Goal: Information Seeking & Learning: Learn about a topic

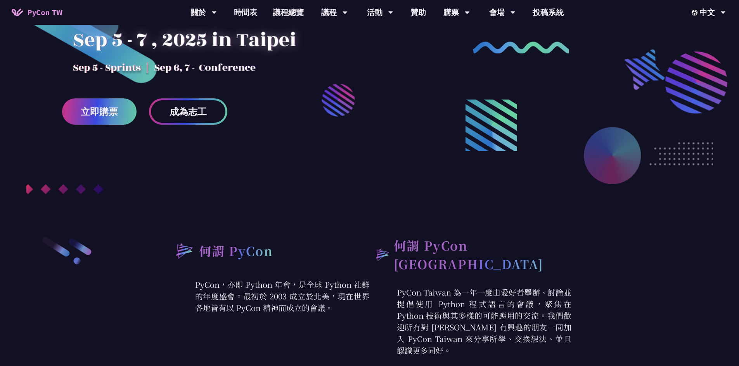
scroll to position [78, 0]
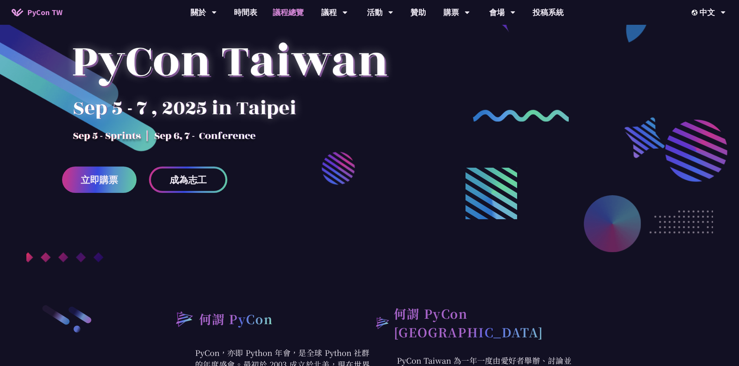
click at [295, 17] on link "議程總覽" at bounding box center [288, 12] width 47 height 25
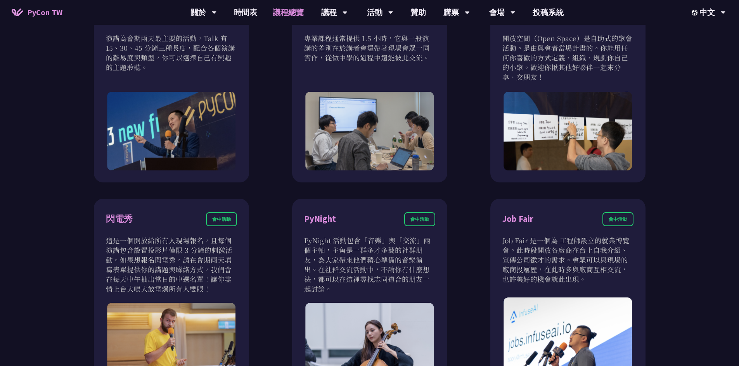
scroll to position [775, 0]
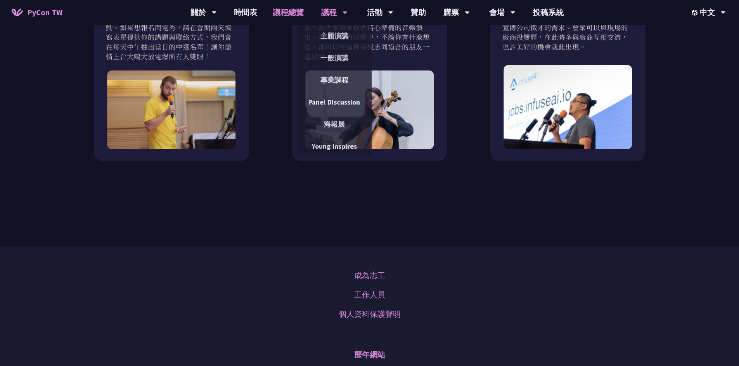
click at [332, 11] on div "議程" at bounding box center [334, 12] width 26 height 25
click at [333, 34] on link "主題演講" at bounding box center [334, 36] width 74 height 18
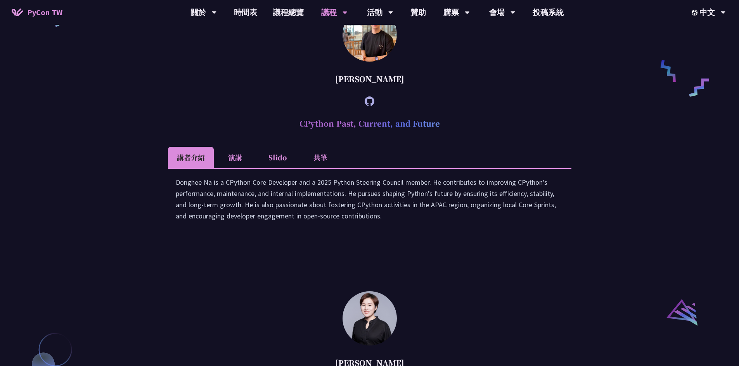
scroll to position [543, 0]
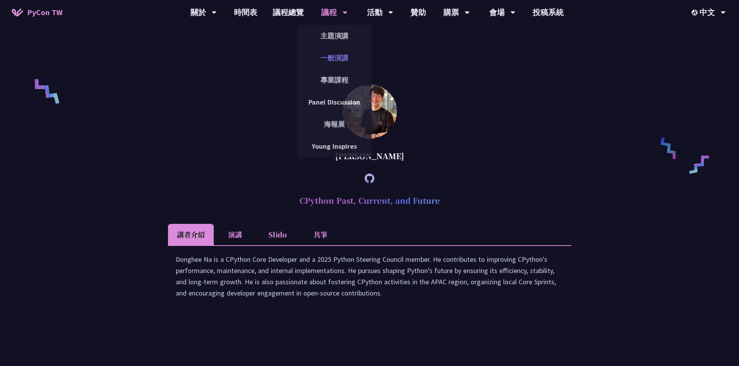
click at [333, 58] on link "一般演講" at bounding box center [334, 58] width 74 height 18
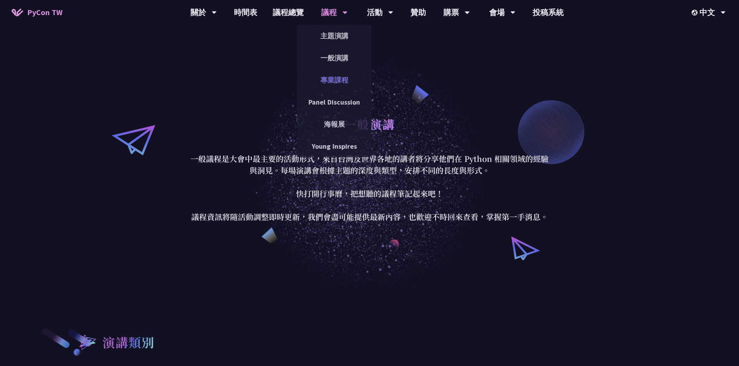
click at [318, 88] on link "專業課程" at bounding box center [334, 80] width 74 height 18
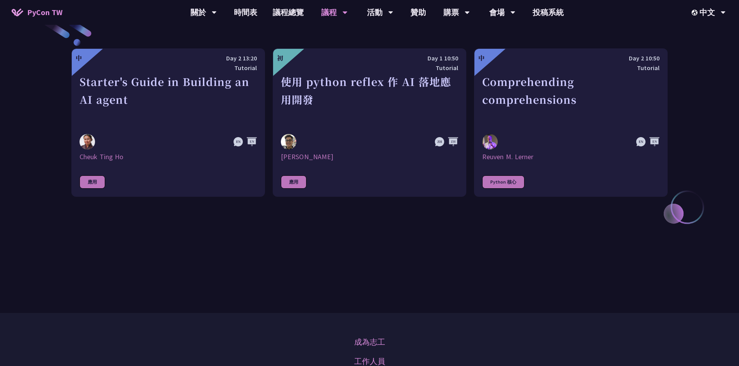
scroll to position [116, 0]
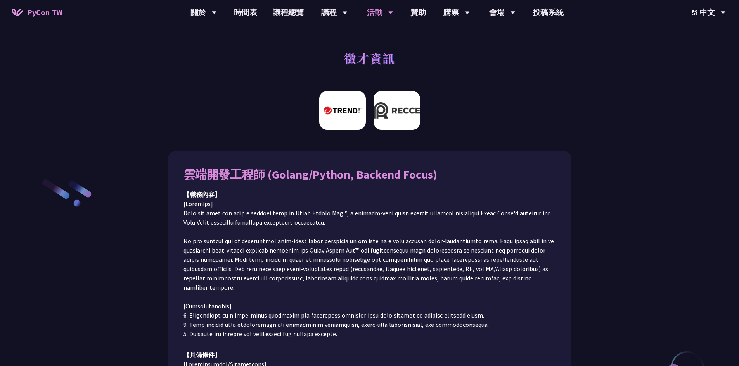
click at [394, 124] on img at bounding box center [396, 110] width 47 height 39
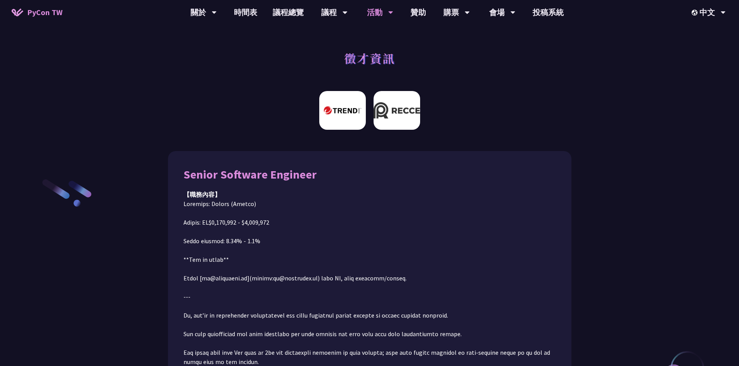
click at [353, 115] on img at bounding box center [342, 110] width 47 height 39
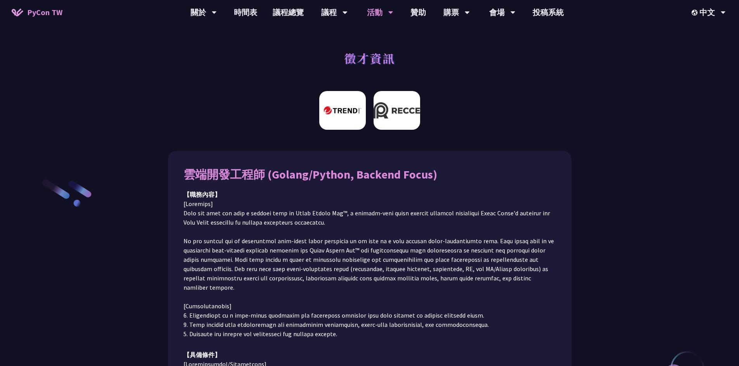
click at [417, 115] on img at bounding box center [396, 110] width 47 height 39
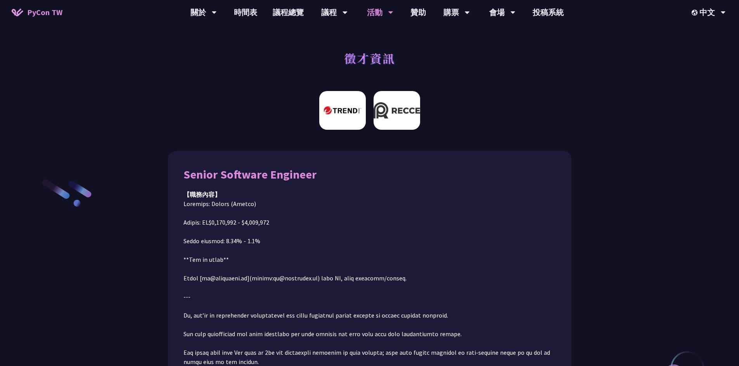
click at [330, 97] on img at bounding box center [342, 110] width 47 height 39
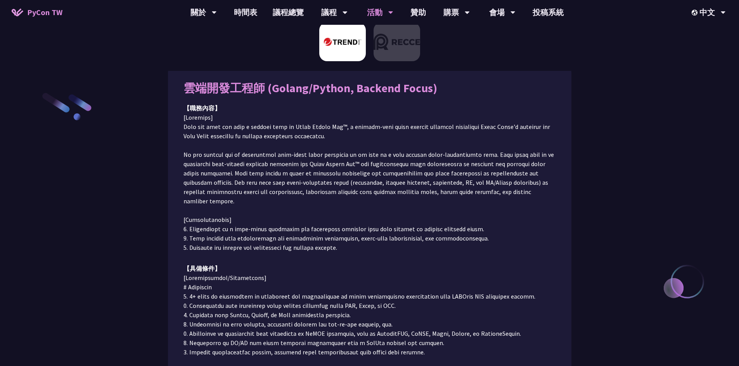
scroll to position [87, 0]
click at [386, 73] on div "雲端開發工程師 (Golang/Python, Backend Focus) 【職務內容】 【具備條件】 前往應徵" at bounding box center [369, 269] width 403 height 411
click at [397, 46] on img at bounding box center [396, 41] width 47 height 39
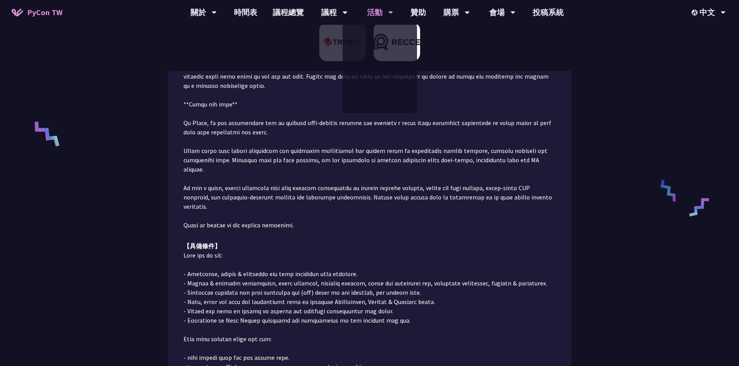
click at [358, 17] on div "活動 衝刺開發 閃電秀 開放空間 徵才資訊" at bounding box center [380, 12] width 46 height 25
drag, startPoint x: 333, startPoint y: 36, endPoint x: 280, endPoint y: 24, distance: 53.6
click at [333, 36] on img at bounding box center [342, 41] width 47 height 39
